Goal: Task Accomplishment & Management: Complete application form

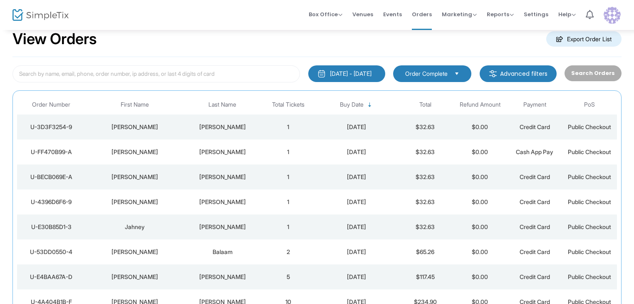
scroll to position [21, 0]
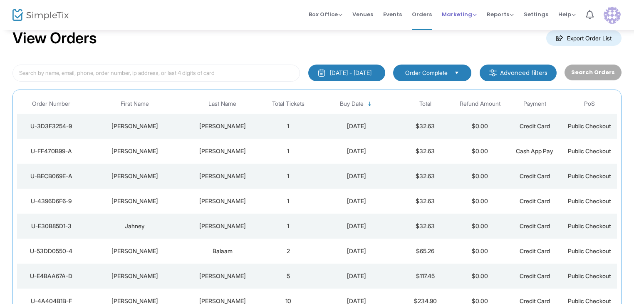
click at [465, 15] on span "Marketing" at bounding box center [459, 14] width 35 height 8
click at [462, 30] on li "Promo Codes" at bounding box center [475, 28] width 67 height 16
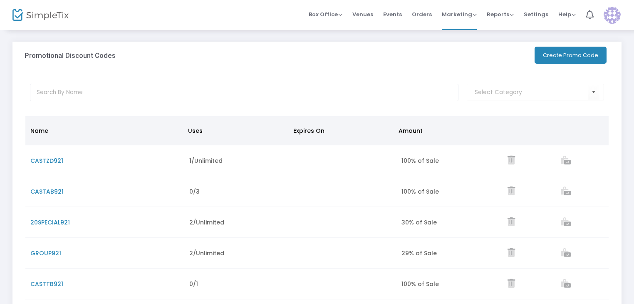
click at [545, 57] on button "Create Promo Code" at bounding box center [570, 55] width 72 height 17
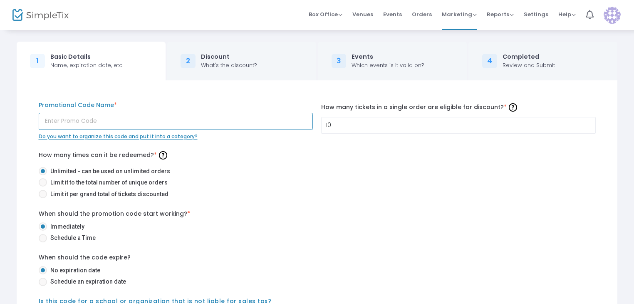
click at [64, 121] on input "text" at bounding box center [176, 121] width 274 height 17
type input "CASTCS921"
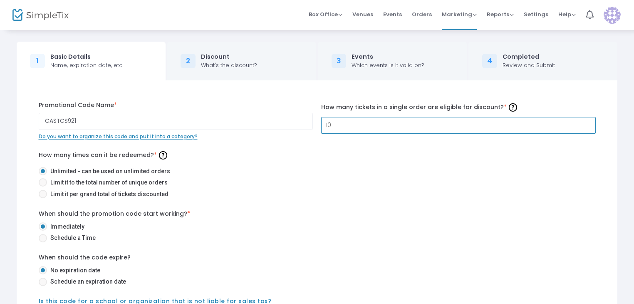
click at [338, 123] on input "10" at bounding box center [458, 125] width 274 height 16
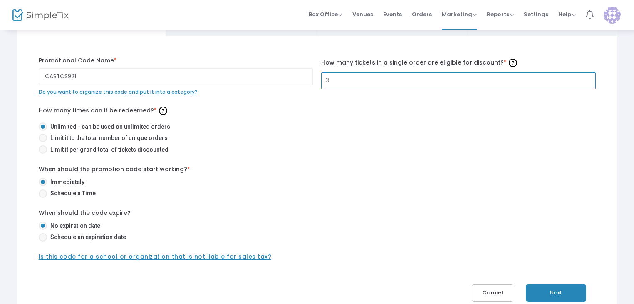
scroll to position [45, 0]
type input "3"
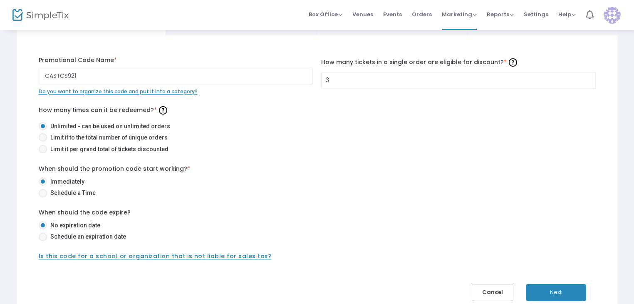
click at [43, 150] on span at bounding box center [43, 149] width 8 height 8
click at [43, 153] on input "Limit it per grand total of tickets discounted" at bounding box center [42, 153] width 0 height 0
radio input "true"
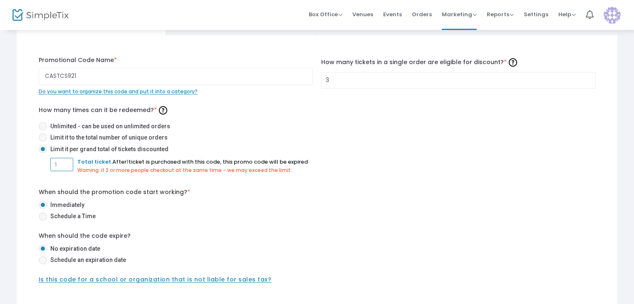
click at [58, 168] on input "1" at bounding box center [62, 164] width 22 height 16
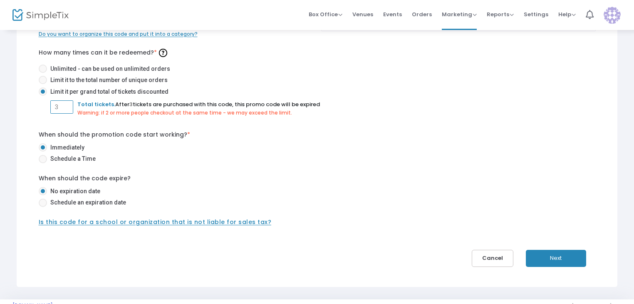
scroll to position [123, 0]
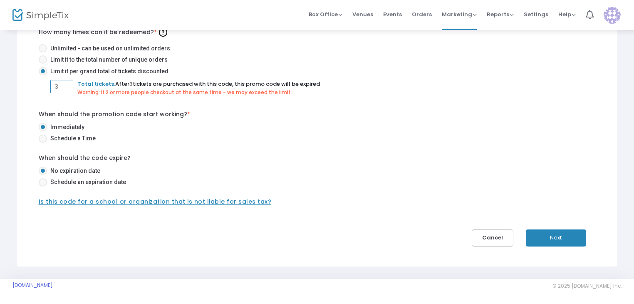
type input "3"
click at [140, 205] on div "Is this code for a school or organization that is not liable for sales tax?" at bounding box center [313, 201] width 557 height 9
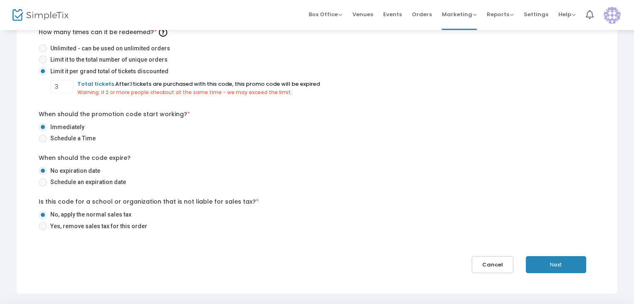
click at [553, 267] on button "Next" at bounding box center [556, 264] width 60 height 17
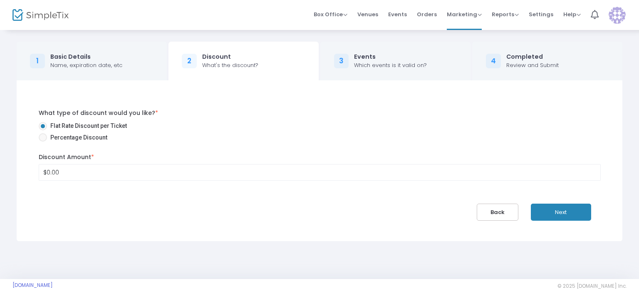
click at [39, 140] on span at bounding box center [43, 137] width 8 height 8
click at [42, 141] on input "Percentage Discount" at bounding box center [42, 141] width 0 height 0
radio input "true"
click at [52, 170] on input "0" at bounding box center [319, 172] width 561 height 16
type input "100.00%"
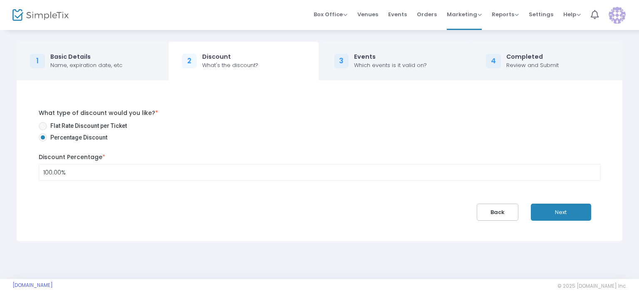
click at [560, 212] on button "Next" at bounding box center [561, 211] width 60 height 17
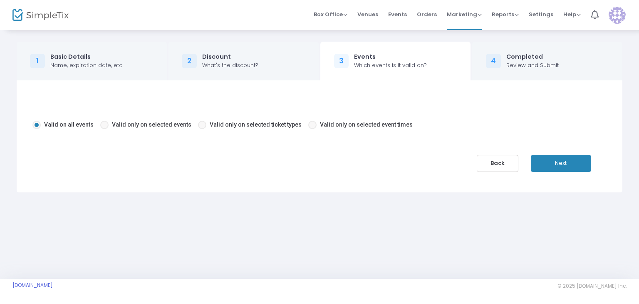
click at [150, 125] on span "Valid only on selected events" at bounding box center [151, 124] width 79 height 7
click at [104, 129] on input "Valid only on selected events" at bounding box center [104, 129] width 0 height 0
radio input "true"
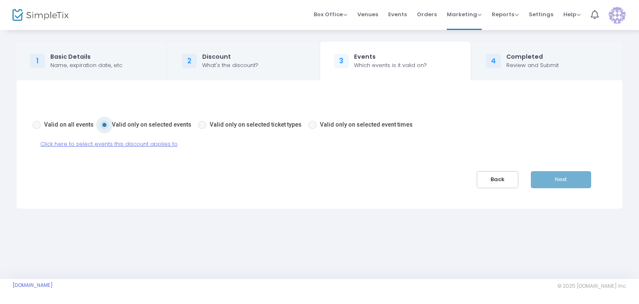
click at [126, 144] on span "Click here to select events this discount applies to" at bounding box center [108, 144] width 137 height 8
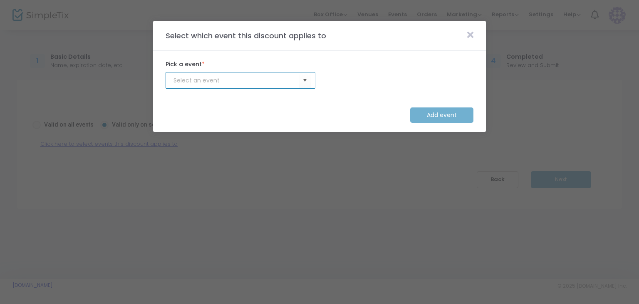
click at [299, 79] on input at bounding box center [236, 80] width 126 height 9
click at [304, 80] on span "Select" at bounding box center [305, 81] width 14 height 14
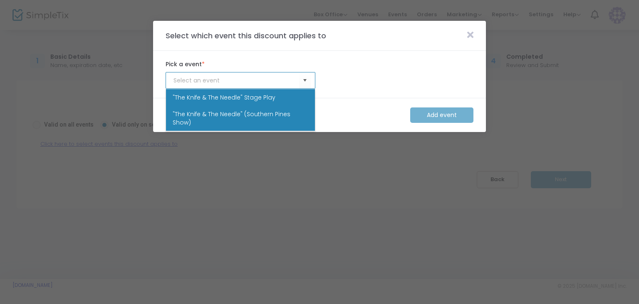
click at [287, 111] on span ""The Knife & The Needle" (Southern Pines Show)" at bounding box center [241, 118] width 136 height 17
type input ""The Knife & The Needle" (Southern Pines Show)"
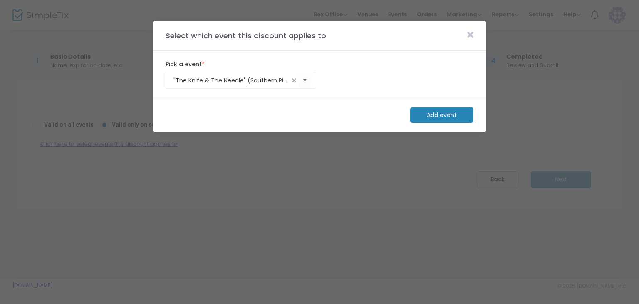
click at [454, 114] on m-button "Add event" at bounding box center [441, 114] width 63 height 15
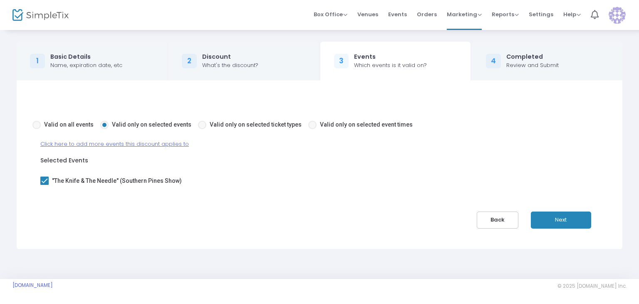
click at [556, 216] on button "Next" at bounding box center [561, 219] width 60 height 17
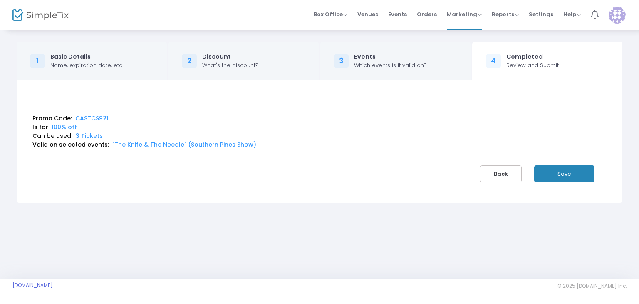
click at [555, 177] on button "Save" at bounding box center [564, 173] width 60 height 17
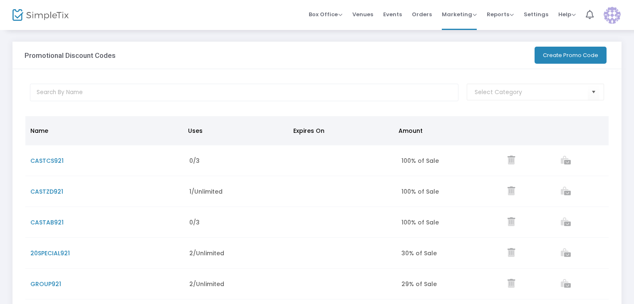
click at [563, 56] on button "Create Promo Code" at bounding box center [570, 55] width 72 height 17
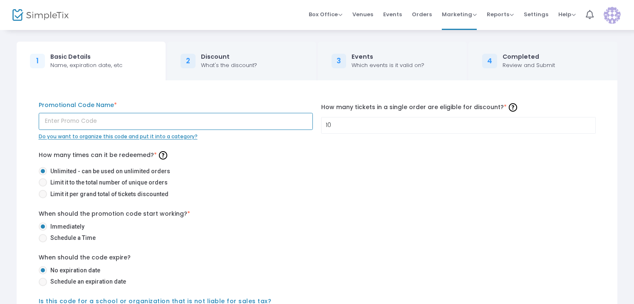
click at [150, 118] on input "text" at bounding box center [176, 121] width 274 height 17
type input "CASTLD921"
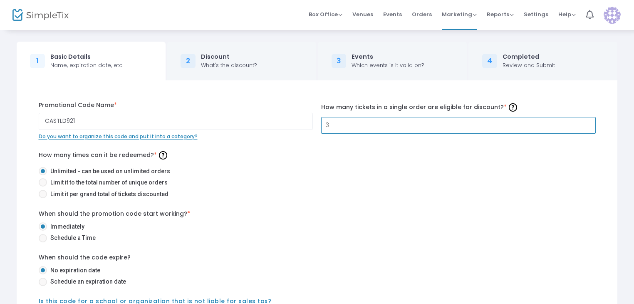
type input "3"
click at [44, 196] on span at bounding box center [43, 194] width 8 height 8
click at [43, 198] on input "Limit it per grand total of tickets discounted" at bounding box center [42, 198] width 0 height 0
radio input "true"
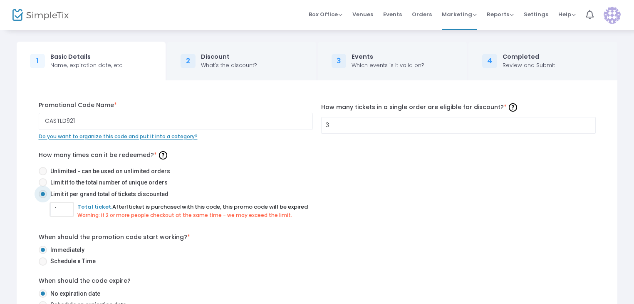
click at [67, 214] on input "1" at bounding box center [62, 209] width 22 height 16
type input "1"
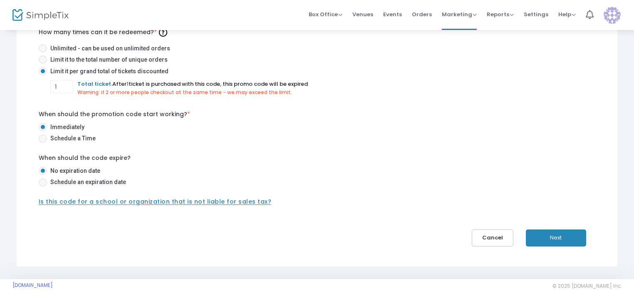
click at [232, 199] on span "Is this code for a school or organization that is not liable for sales tax?" at bounding box center [155, 201] width 233 height 8
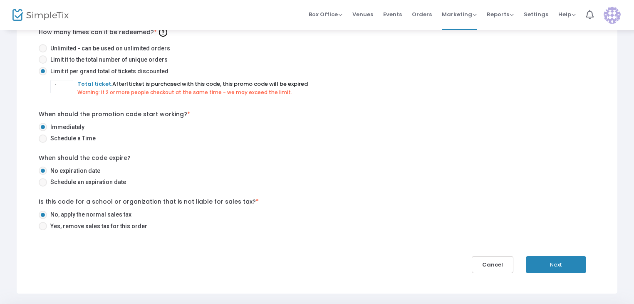
click at [548, 258] on button "Next" at bounding box center [556, 264] width 60 height 17
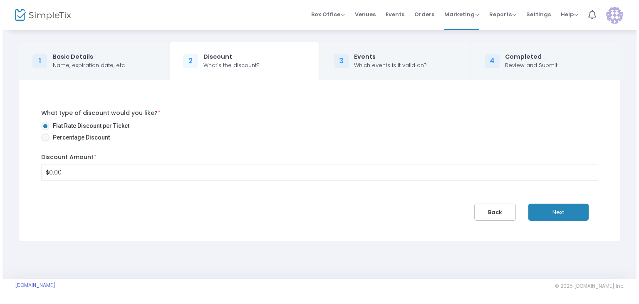
scroll to position [0, 0]
click at [75, 135] on span "Percentage Discount" at bounding box center [77, 137] width 60 height 9
click at [43, 141] on input "Percentage Discount" at bounding box center [42, 141] width 0 height 0
radio input "true"
click at [76, 174] on input "0" at bounding box center [319, 172] width 561 height 16
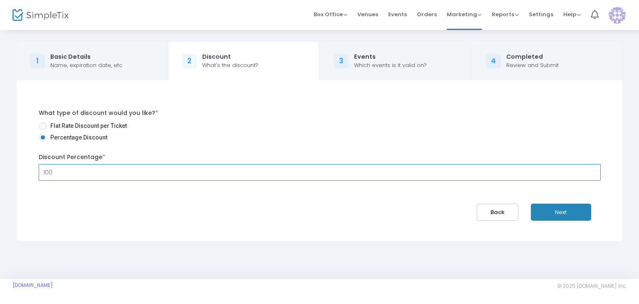
type input "100.00%"
click at [569, 212] on button "Next" at bounding box center [561, 211] width 60 height 17
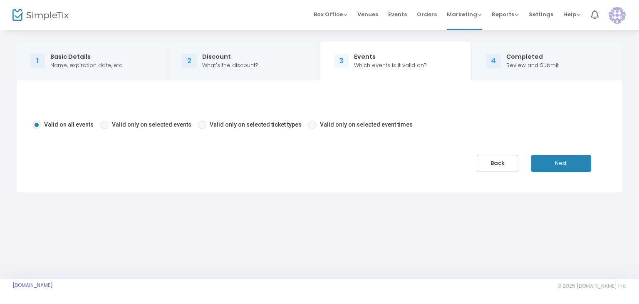
click at [163, 126] on span "Valid only on selected events" at bounding box center [151, 124] width 79 height 7
click at [104, 129] on input "Valid only on selected events" at bounding box center [104, 129] width 0 height 0
radio input "true"
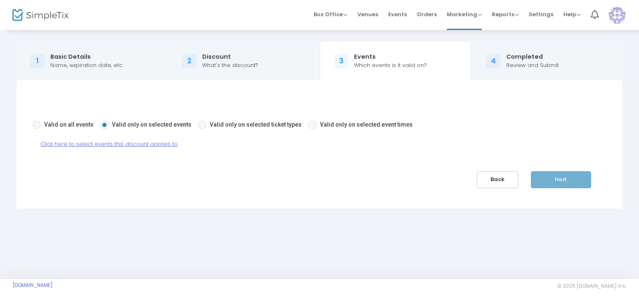
click at [156, 144] on span "Click here to select events this discount applies to" at bounding box center [108, 144] width 137 height 8
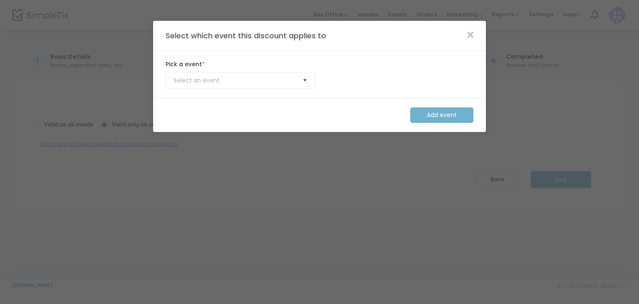
click at [303, 81] on span "Select" at bounding box center [305, 81] width 14 height 14
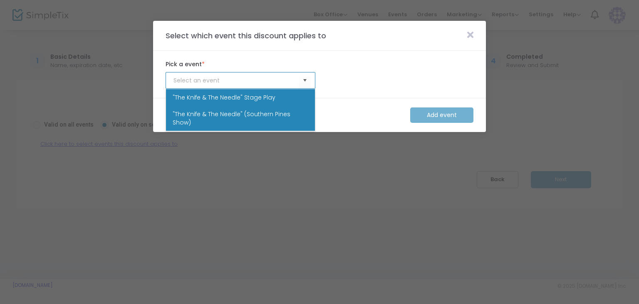
click at [286, 114] on span ""The Knife & The Needle" (Southern Pines Show)" at bounding box center [241, 118] width 136 height 17
type input ""The Knife & The Needle" (Southern Pines Show)"
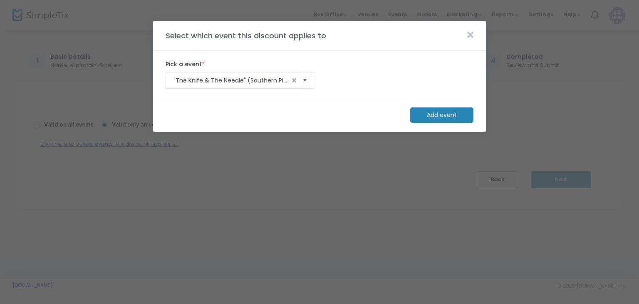
click at [429, 113] on m-button "Add event" at bounding box center [441, 114] width 63 height 15
